Goal: Task Accomplishment & Management: Complete application form

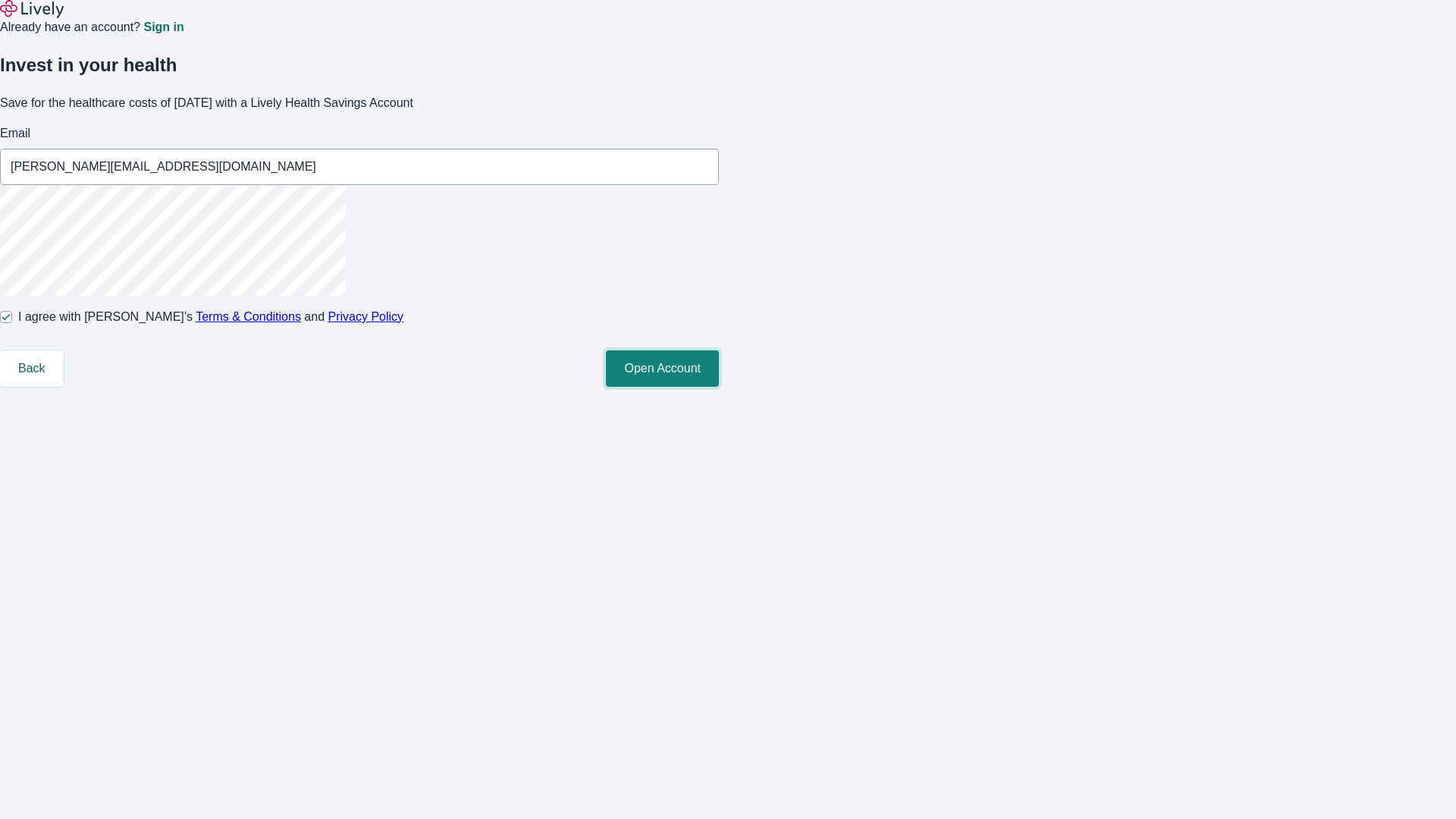
click at [718, 387] on button "Open Account" at bounding box center [662, 368] width 113 height 37
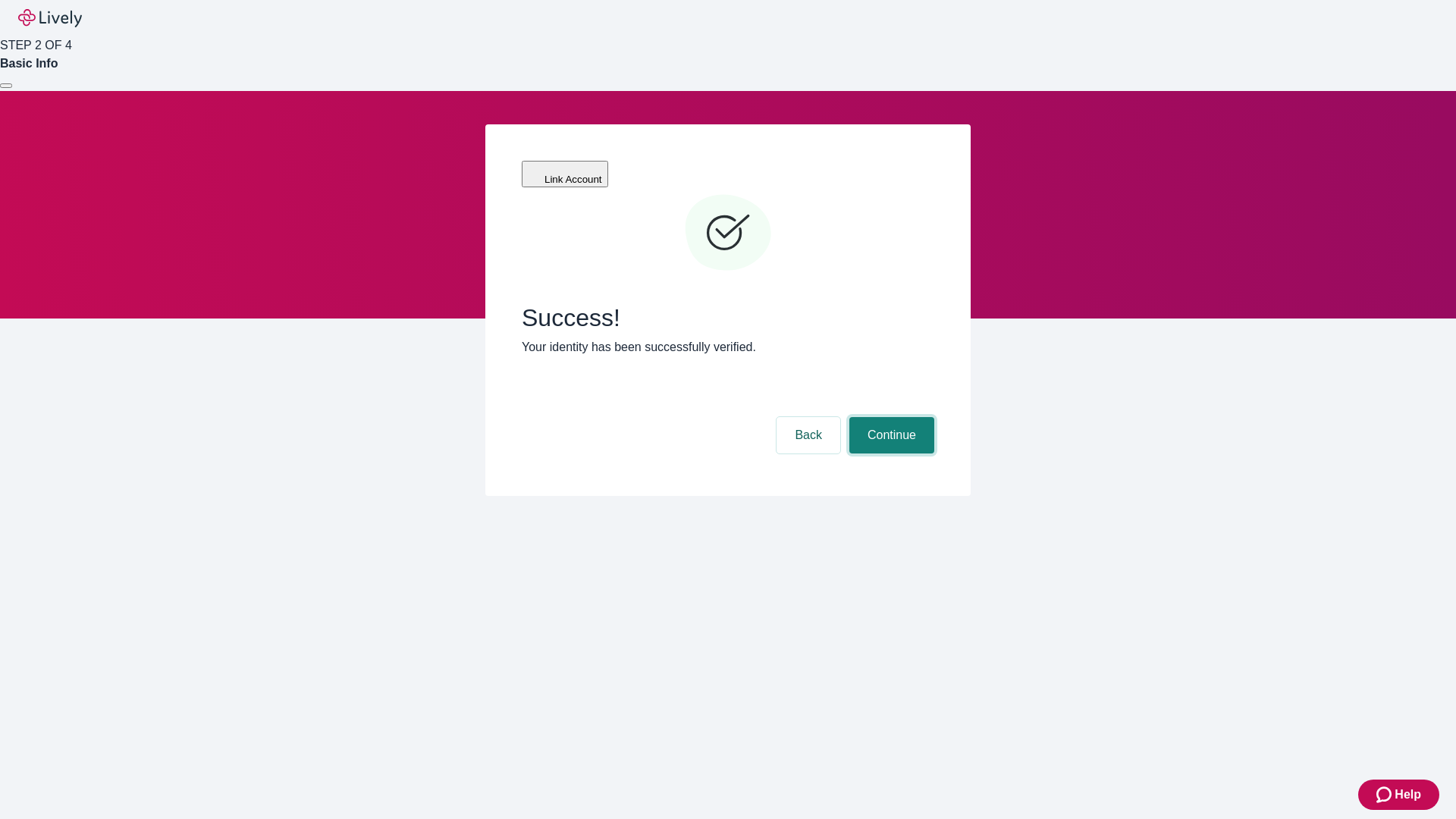
click at [889, 417] on button "Continue" at bounding box center [892, 435] width 85 height 37
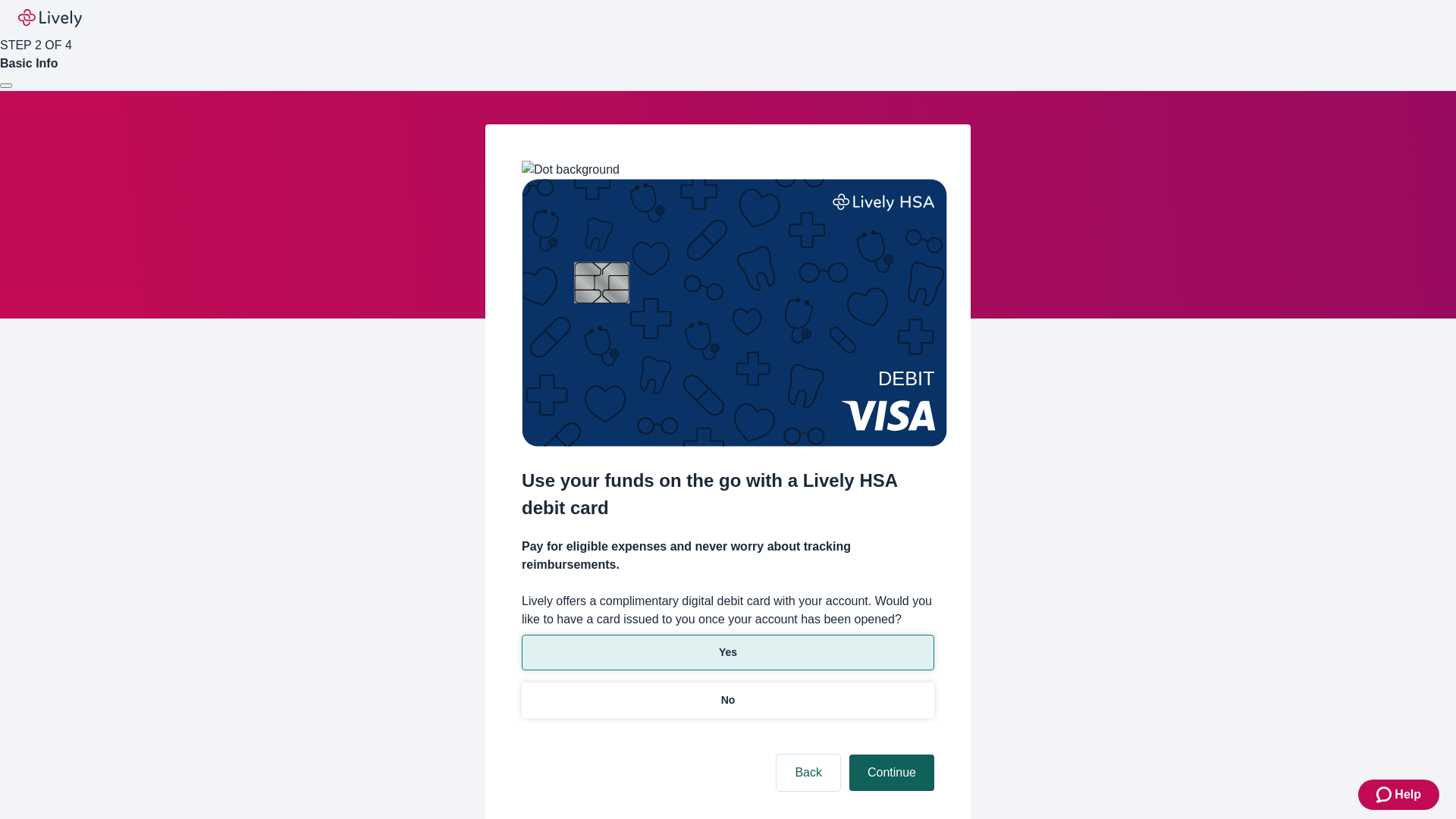
click at [727, 645] on p "Yes" at bounding box center [727, 652] width 18 height 16
click at [889, 754] on button "Continue" at bounding box center [892, 772] width 85 height 37
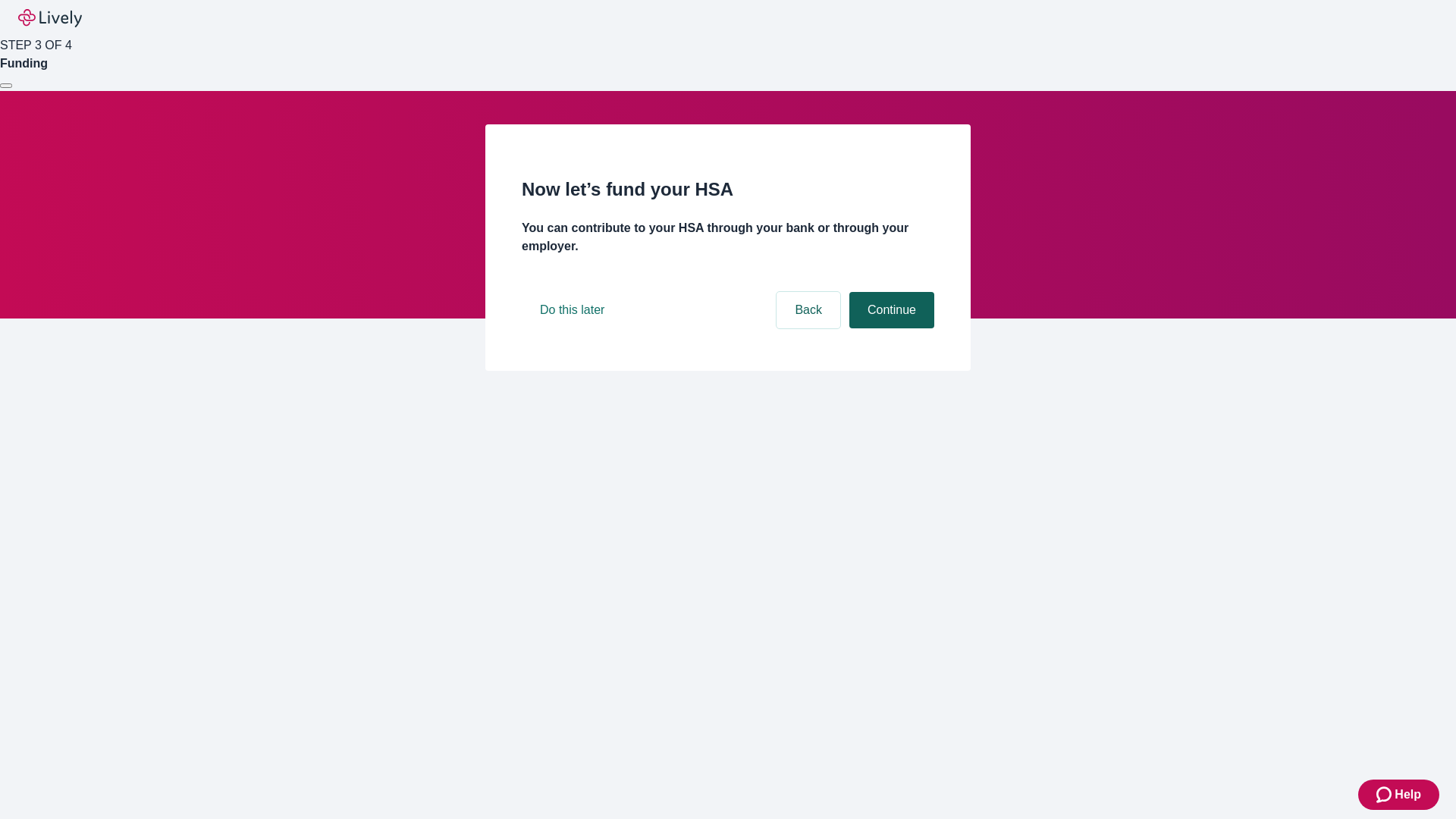
click at [889, 329] on button "Continue" at bounding box center [892, 310] width 85 height 37
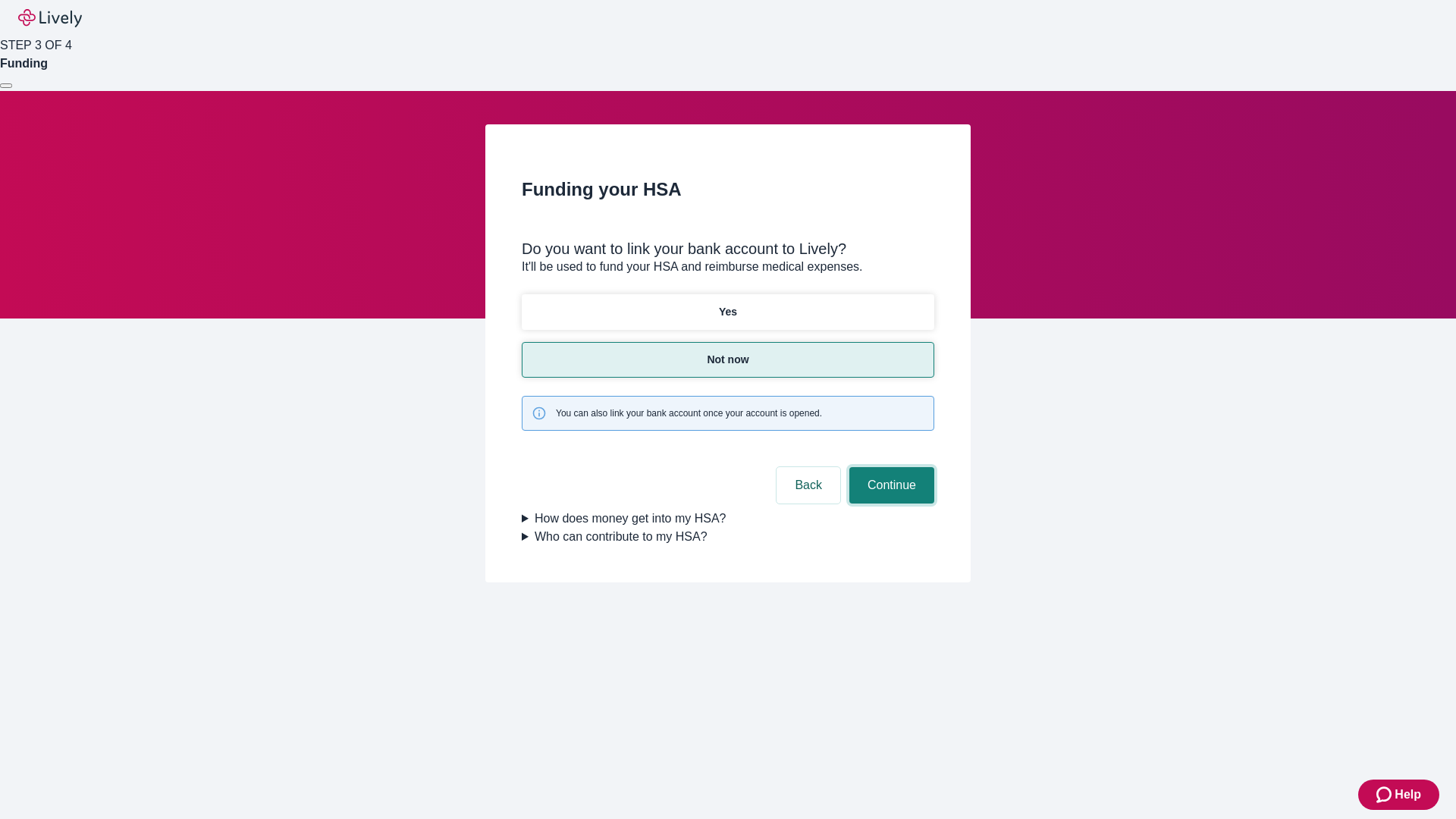
click at [889, 467] on button "Continue" at bounding box center [892, 486] width 85 height 37
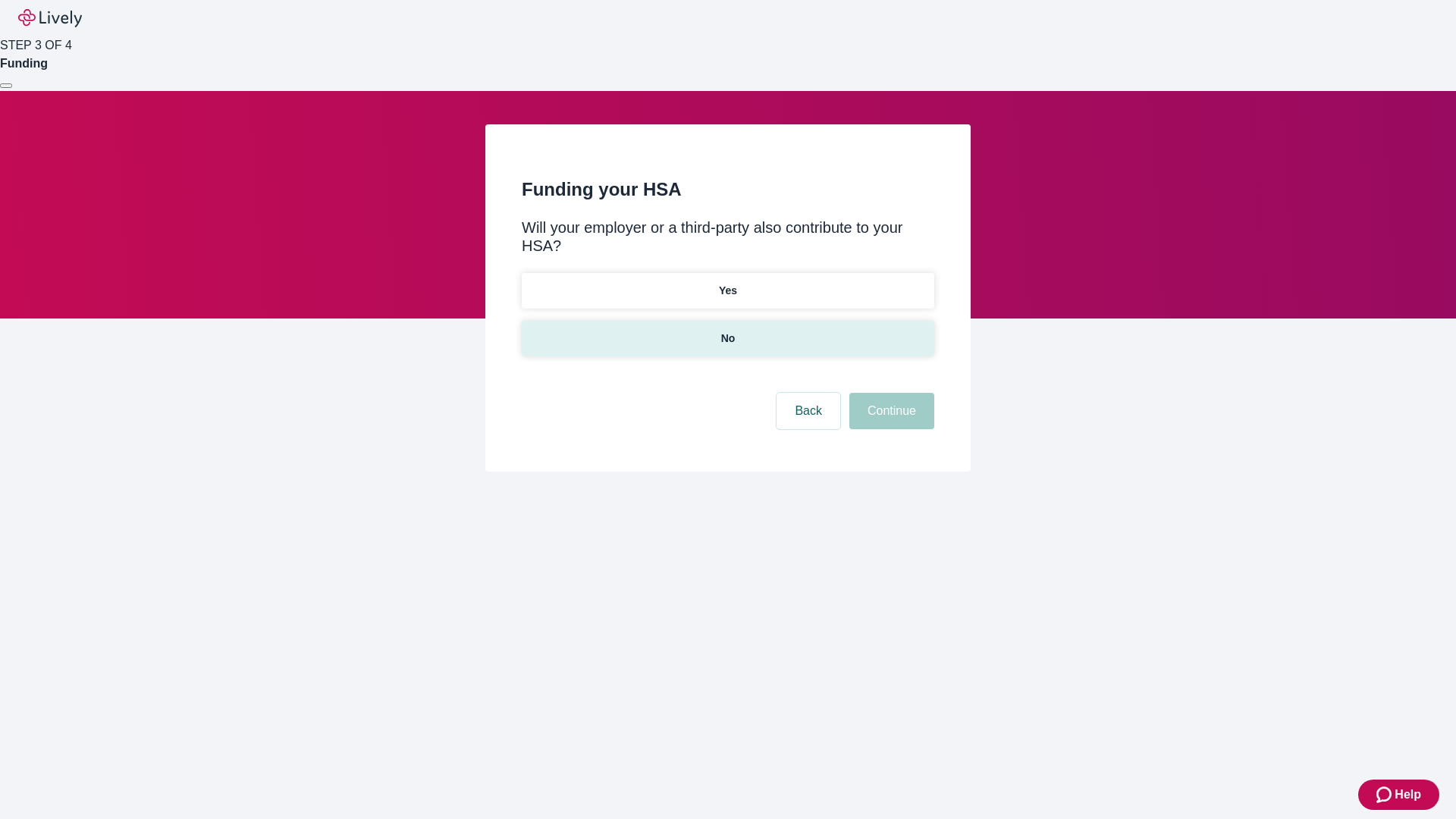
click at [727, 331] on p "No" at bounding box center [728, 338] width 15 height 16
click at [889, 393] on button "Continue" at bounding box center [892, 411] width 85 height 37
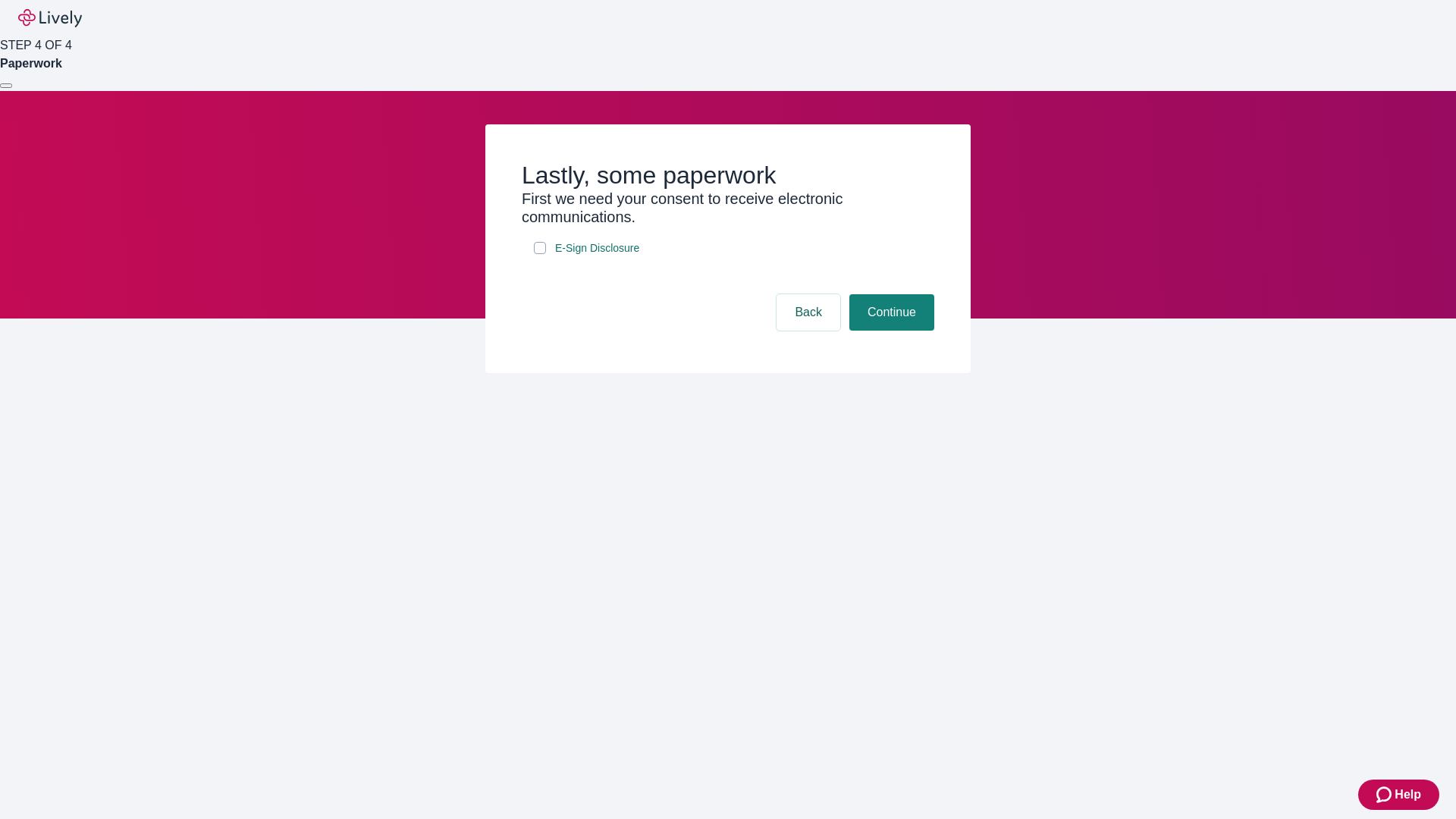
click at [540, 254] on input "E-Sign Disclosure" at bounding box center [540, 247] width 13 height 13
checkbox input "true"
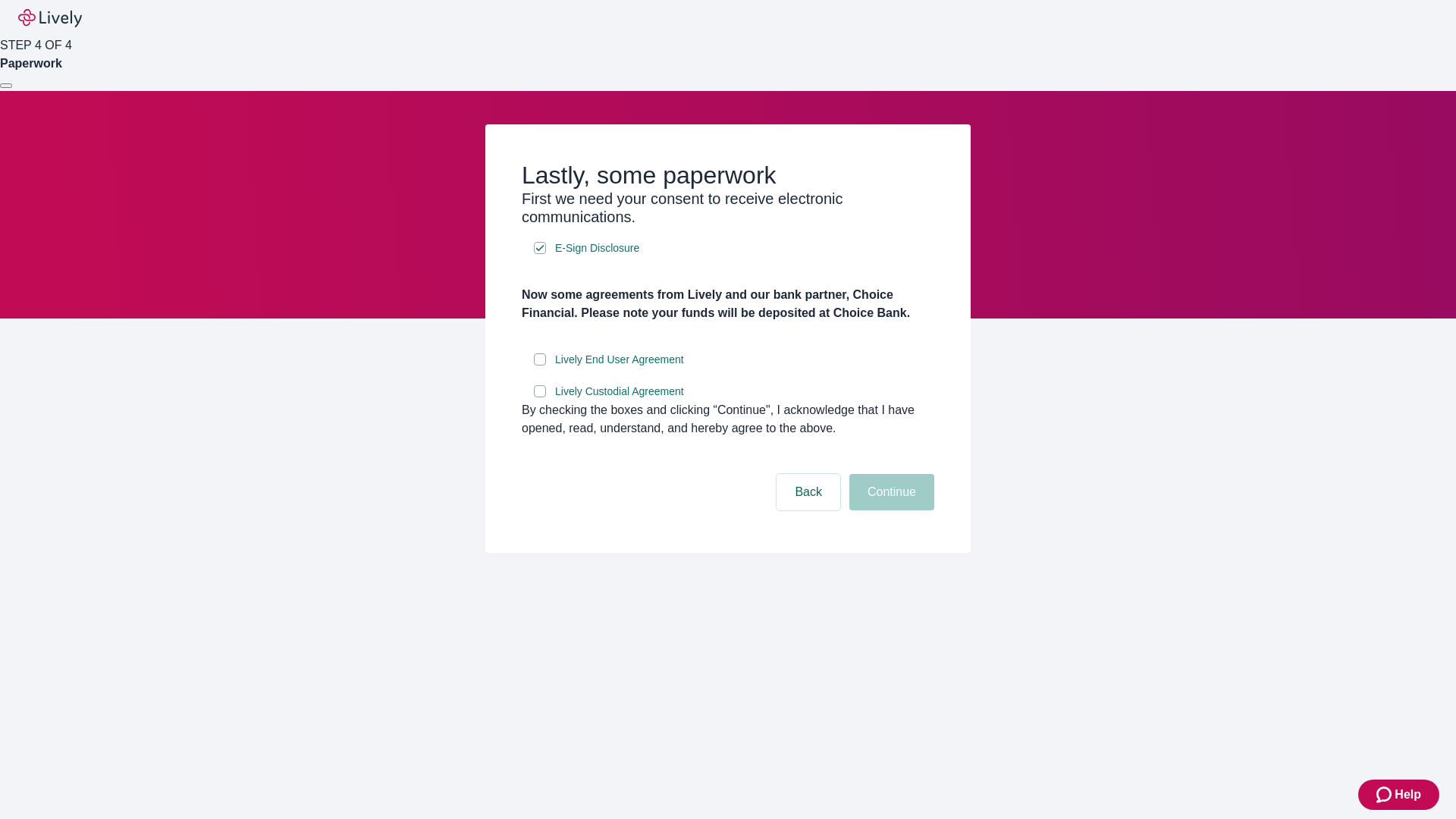
click at [540, 365] on input "Lively End User Agreement" at bounding box center [540, 359] width 13 height 13
checkbox input "true"
click at [540, 397] on input "Lively Custodial Agreement" at bounding box center [540, 391] width 13 height 13
checkbox input "true"
click at [889, 510] on button "Continue" at bounding box center [892, 492] width 85 height 37
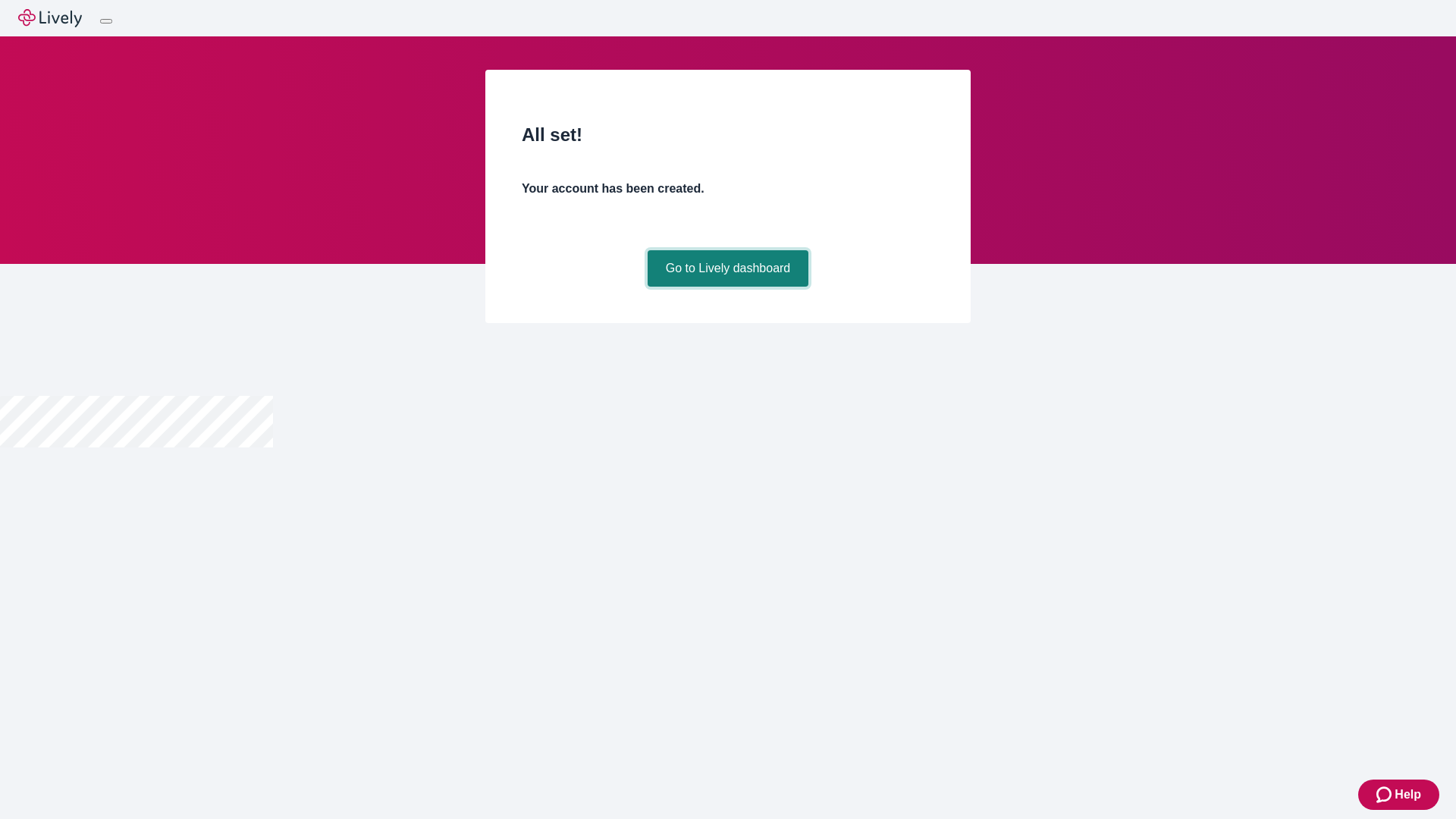
click at [727, 287] on link "Go to Lively dashboard" at bounding box center [728, 268] width 162 height 37
